Goal: Information Seeking & Learning: Check status

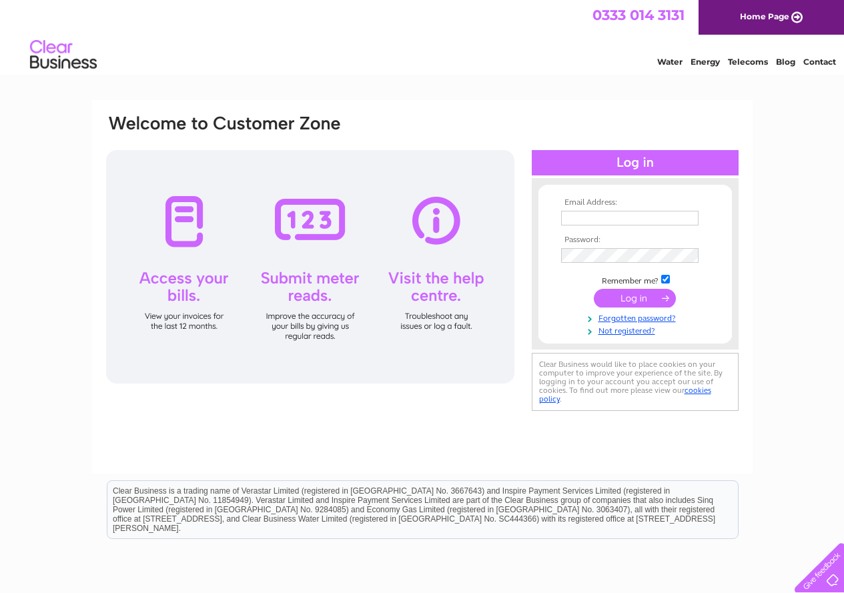
type input "ajc371@gmail.com"
click at [617, 306] on input "submit" at bounding box center [635, 298] width 82 height 19
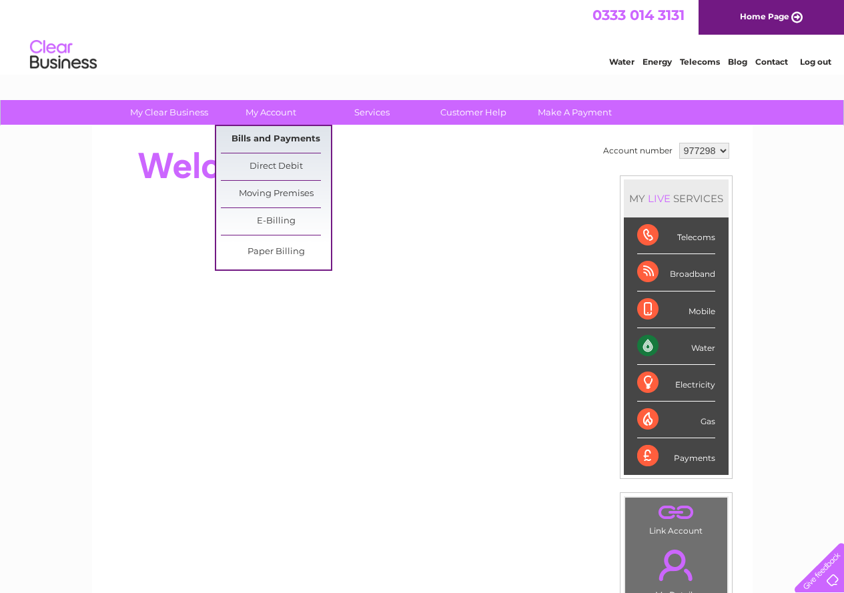
click at [262, 136] on link "Bills and Payments" at bounding box center [276, 139] width 110 height 27
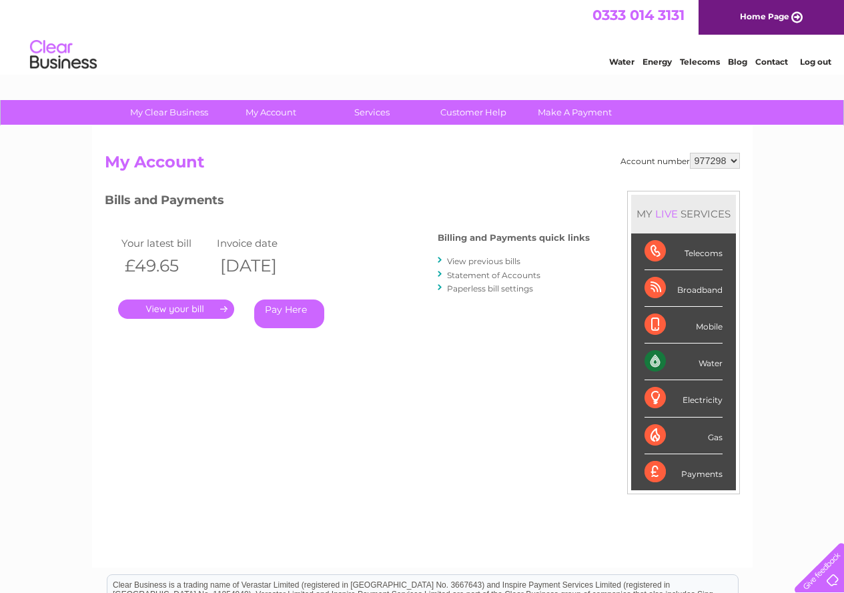
click at [503, 262] on link "View previous bills" at bounding box center [483, 261] width 73 height 10
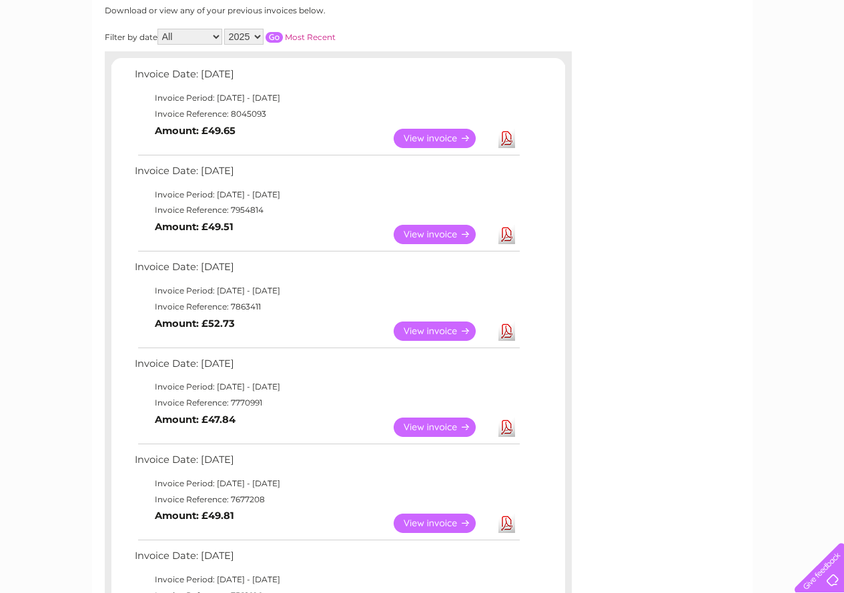
scroll to position [157, 0]
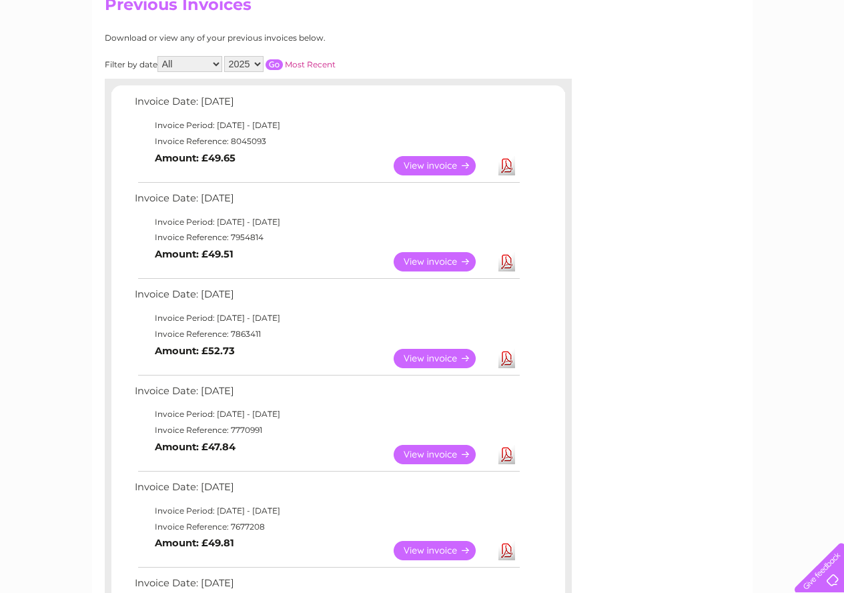
click at [262, 63] on select "2025 2024 2023 2022" at bounding box center [243, 64] width 39 height 16
select select "2024"
click at [226, 56] on select "2025 2024 2023 2022" at bounding box center [243, 64] width 39 height 16
click at [277, 65] on input "button" at bounding box center [274, 64] width 17 height 11
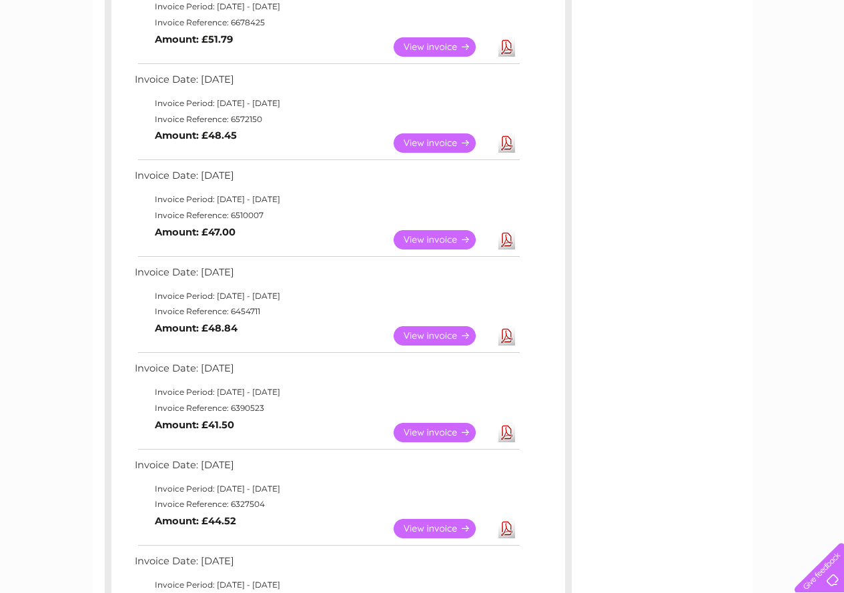
scroll to position [691, 0]
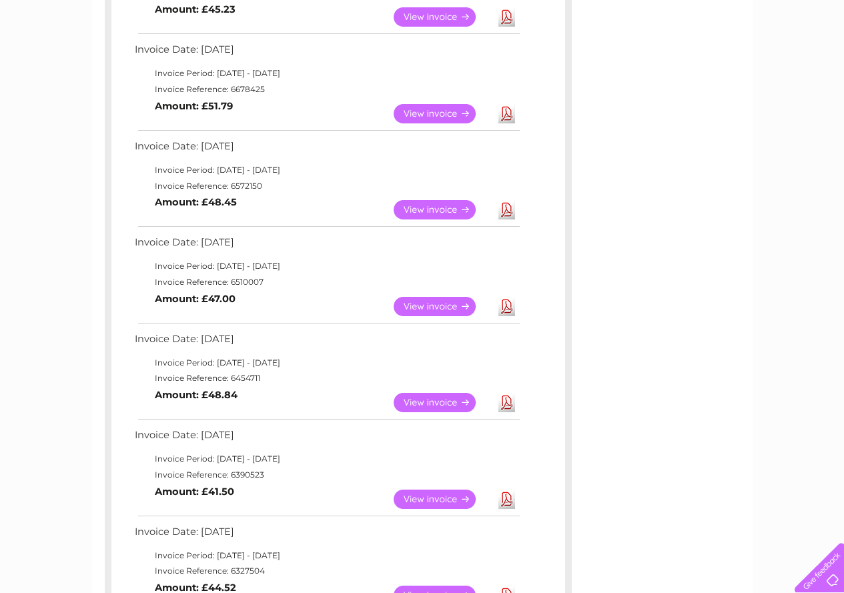
click at [423, 304] on link "View" at bounding box center [443, 306] width 98 height 19
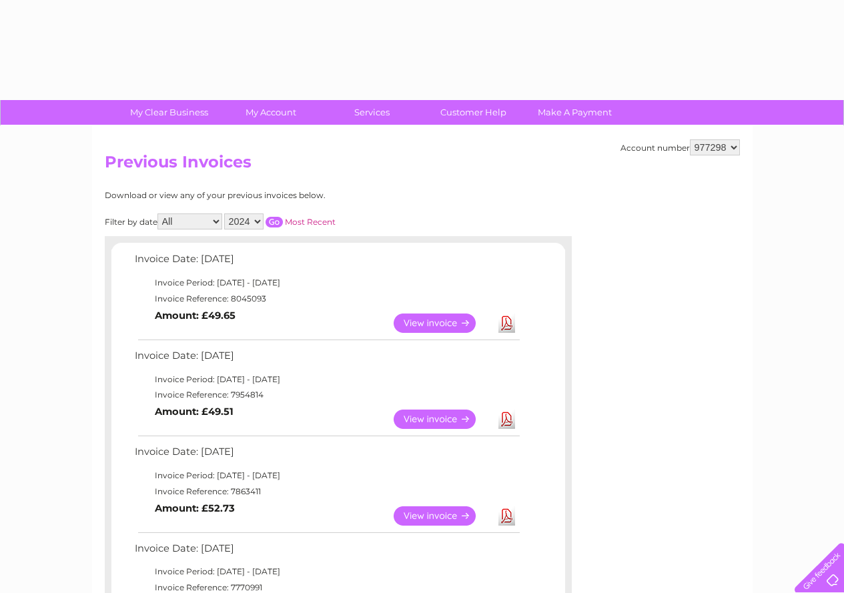
select select "2024"
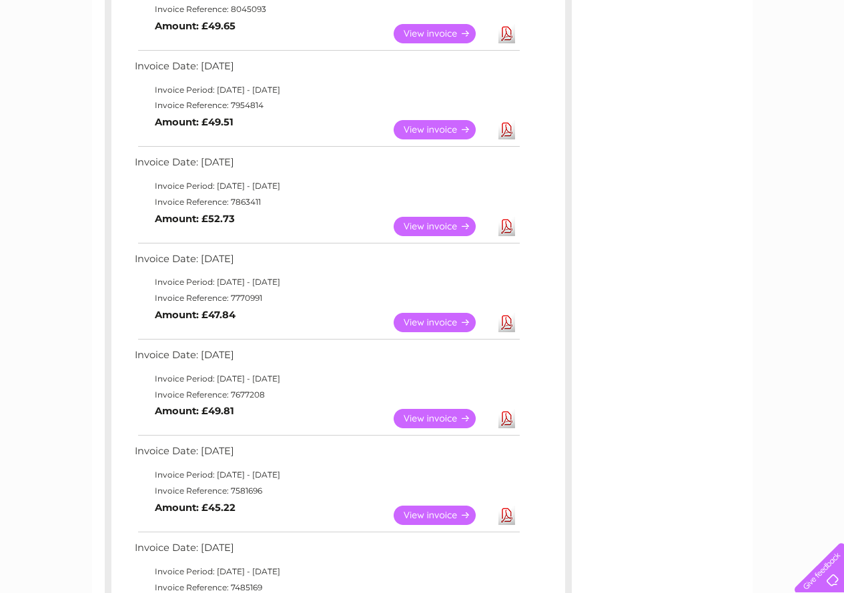
scroll to position [24, 0]
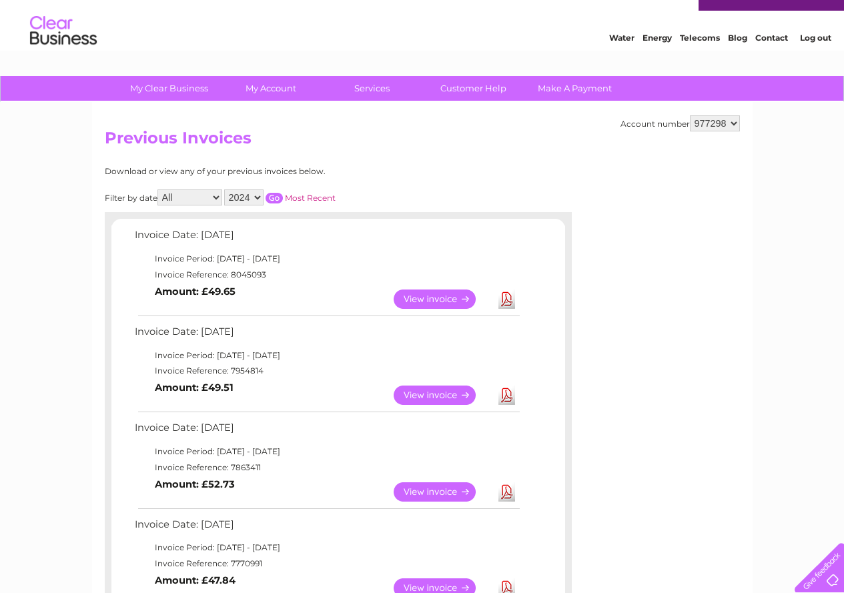
click at [242, 200] on select "2025 2024 2023 2022" at bounding box center [243, 198] width 39 height 16
click at [274, 200] on input "button" at bounding box center [274, 198] width 17 height 11
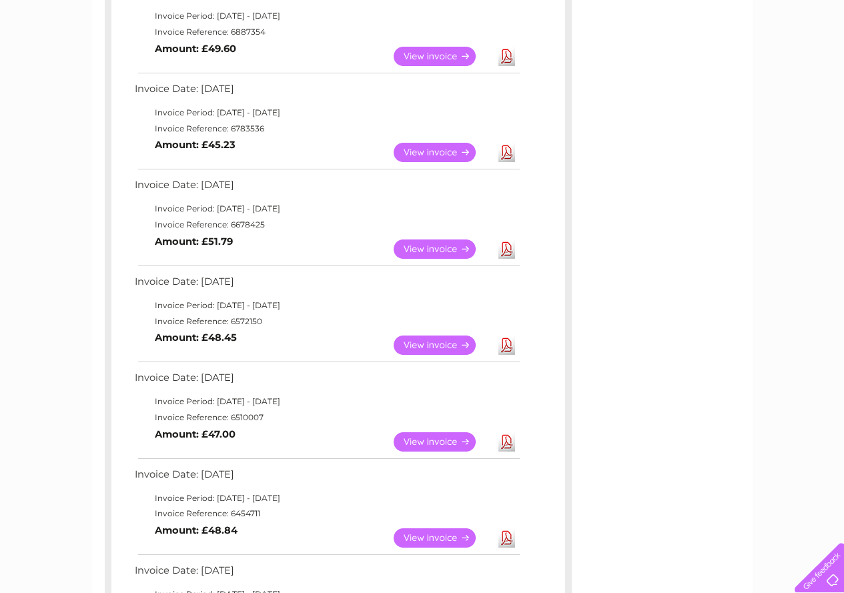
scroll to position [534, 0]
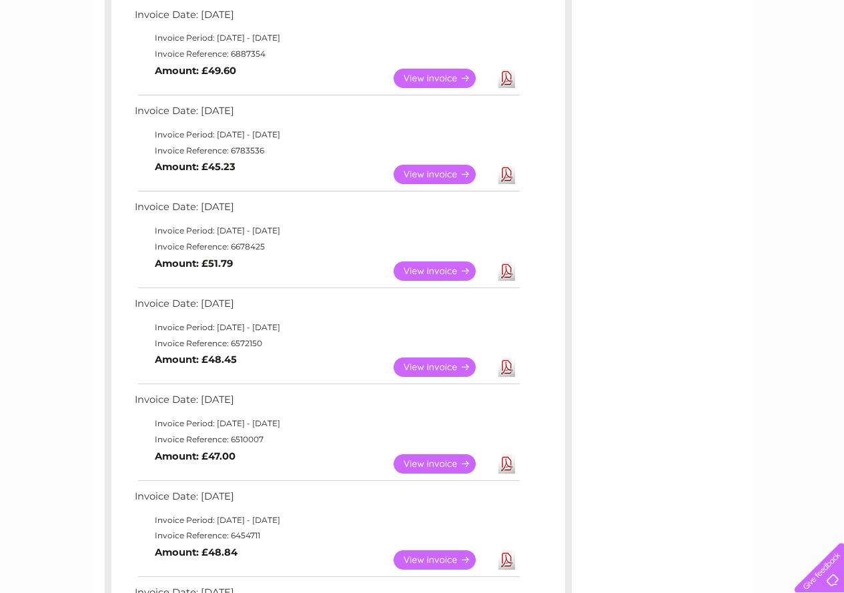
click at [425, 365] on link "View" at bounding box center [443, 367] width 98 height 19
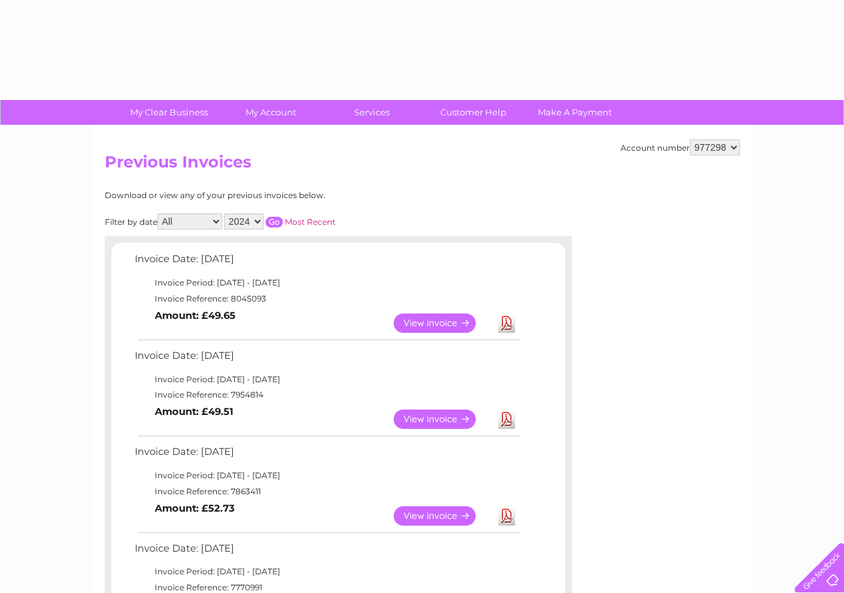
select select "2024"
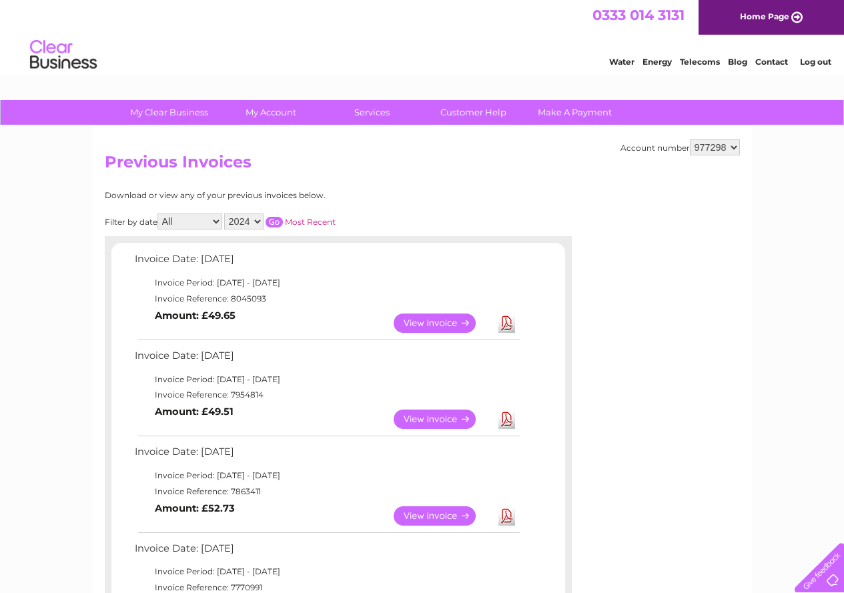
click at [276, 227] on input "button" at bounding box center [274, 222] width 17 height 11
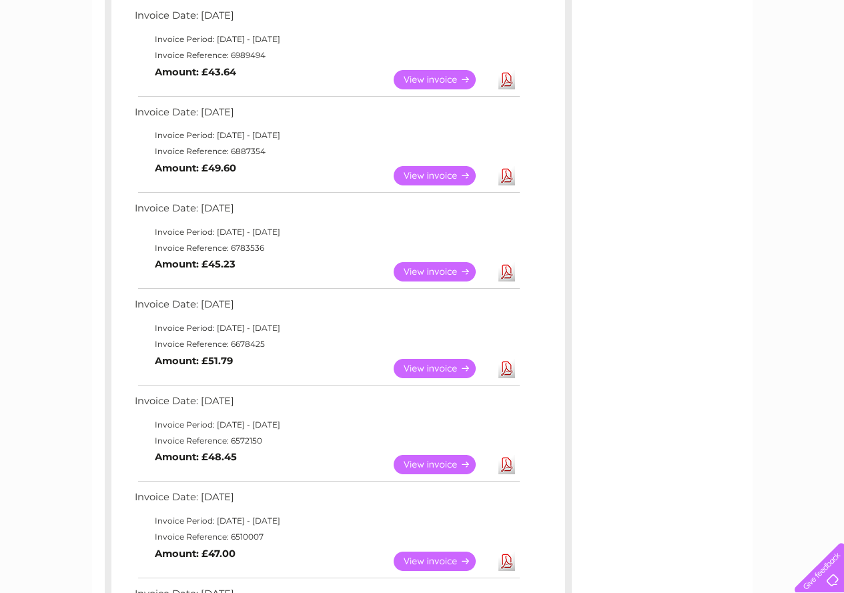
scroll to position [467, 0]
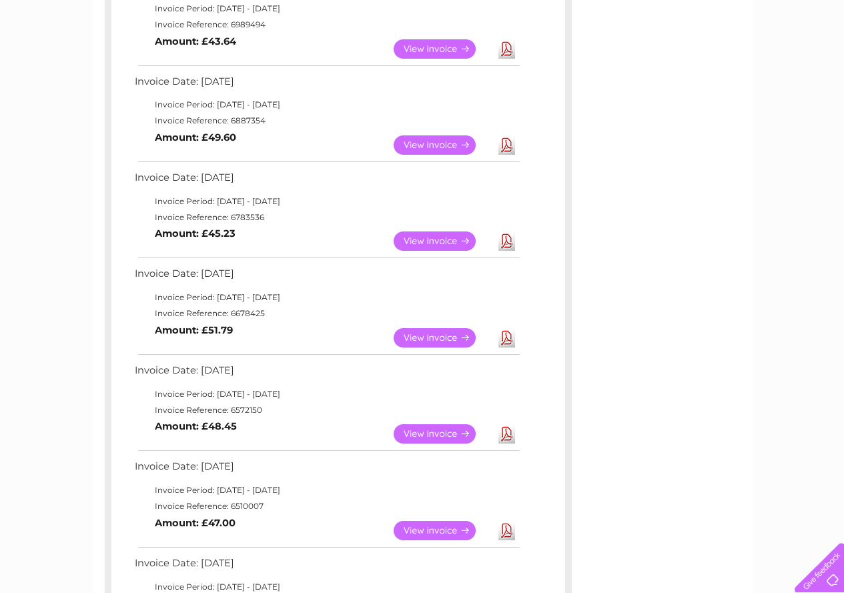
click at [437, 336] on link "View" at bounding box center [443, 337] width 98 height 19
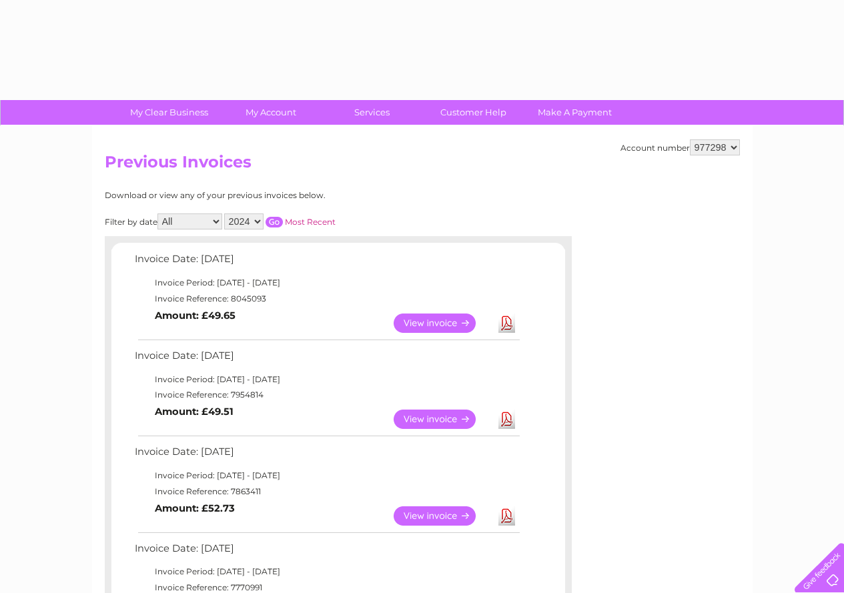
select select "2024"
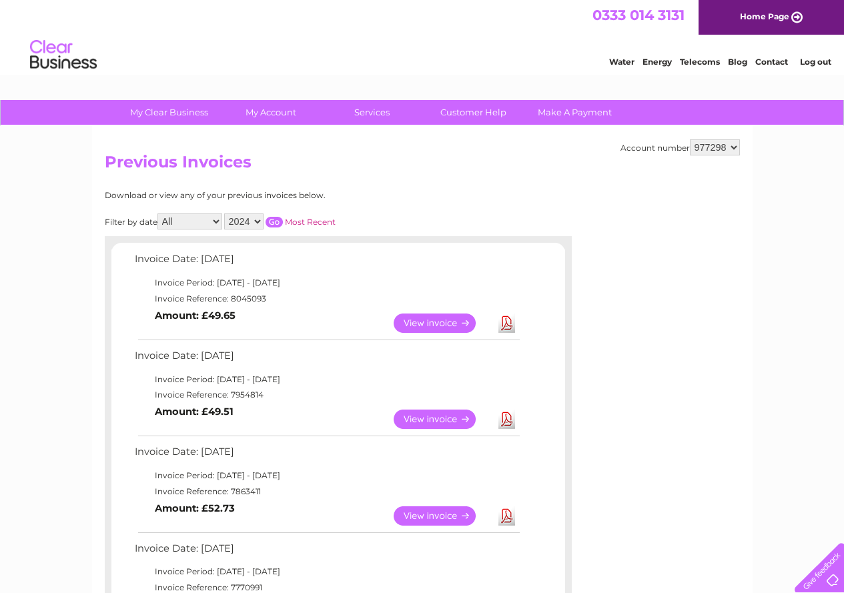
click at [277, 224] on input "button" at bounding box center [274, 222] width 17 height 11
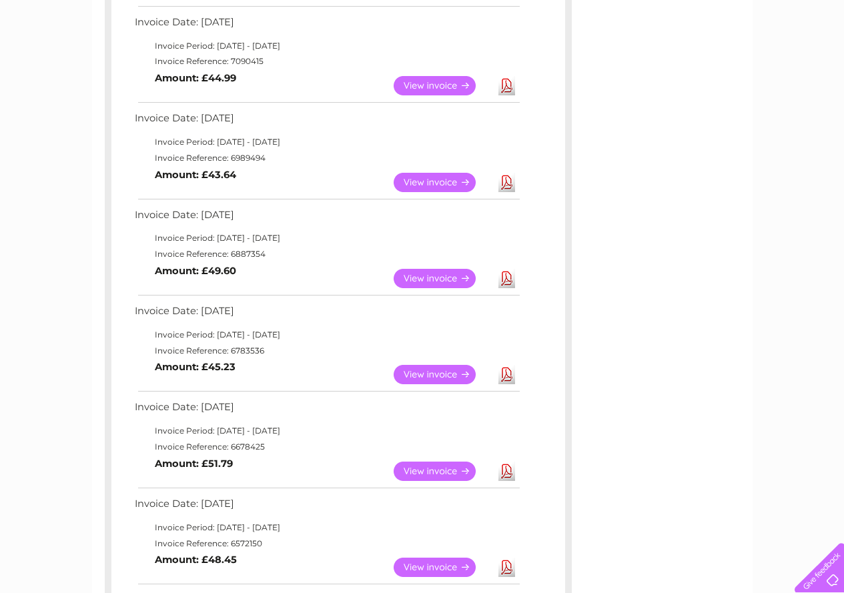
scroll to position [267, 0]
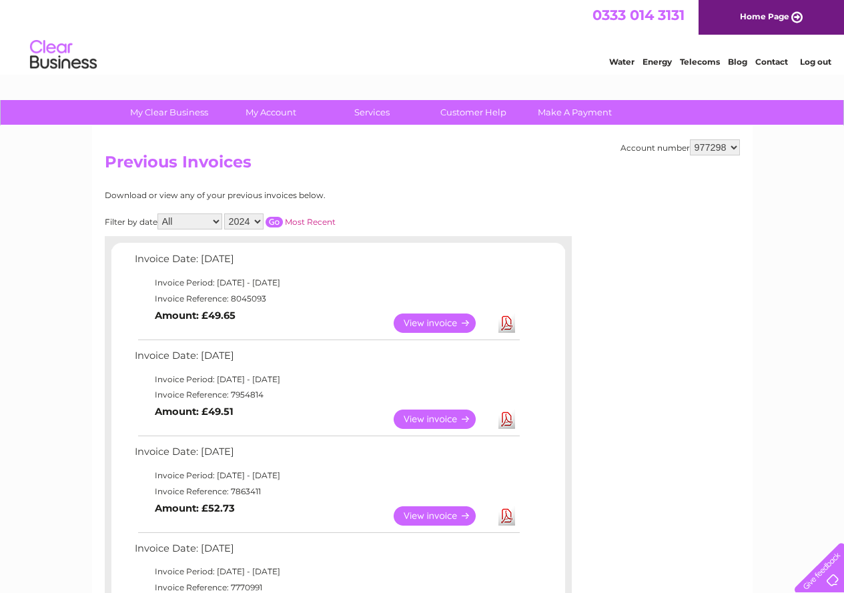
click at [274, 225] on input "button" at bounding box center [274, 222] width 17 height 11
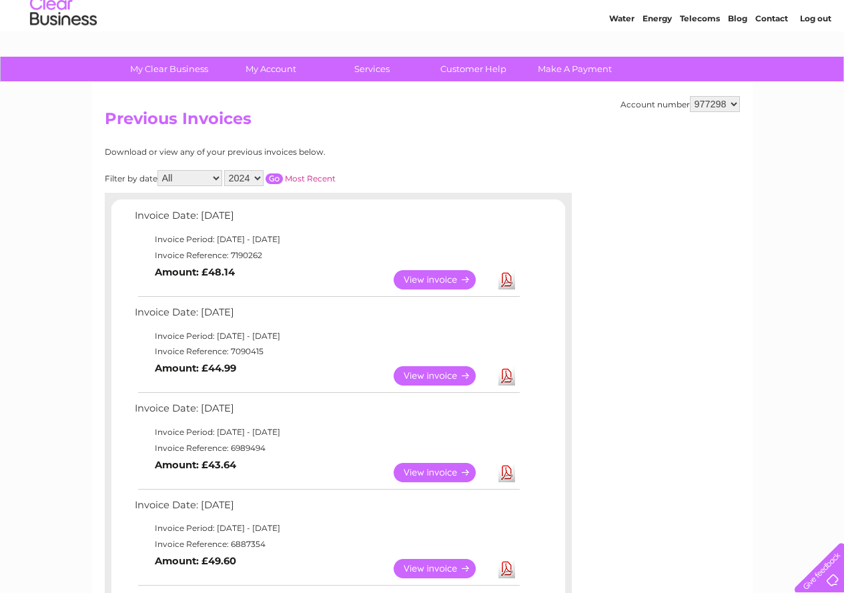
scroll to position [67, 0]
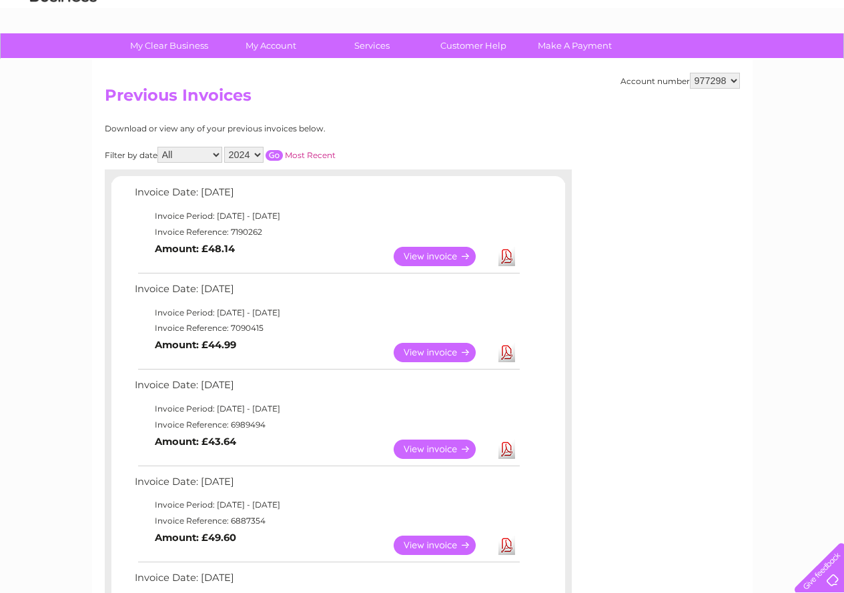
click at [262, 153] on select "2025 2024 2023 2022" at bounding box center [243, 155] width 39 height 16
select select "2025"
click at [226, 147] on select "2025 2024 2023 2022" at bounding box center [243, 155] width 39 height 16
click at [272, 157] on input "button" at bounding box center [274, 155] width 17 height 11
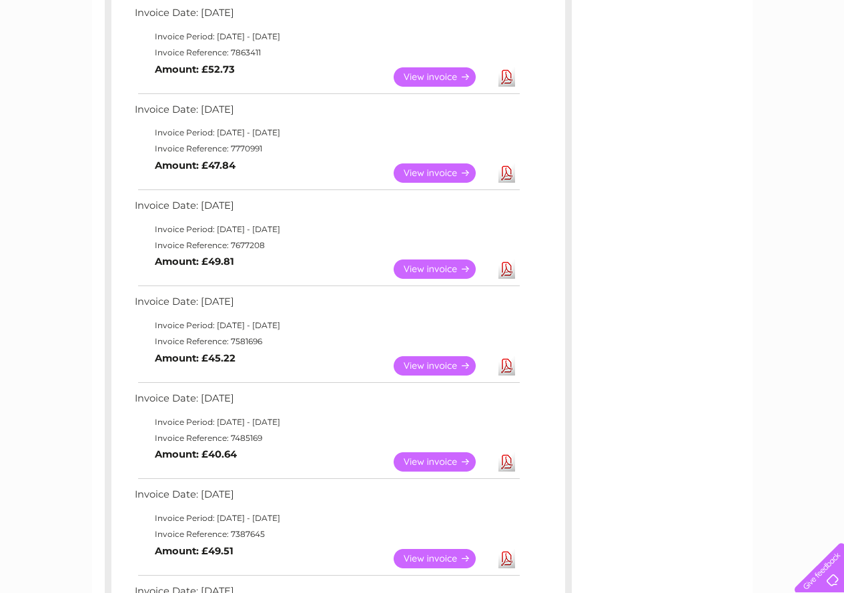
scroll to position [424, 0]
